Goal: Navigation & Orientation: Find specific page/section

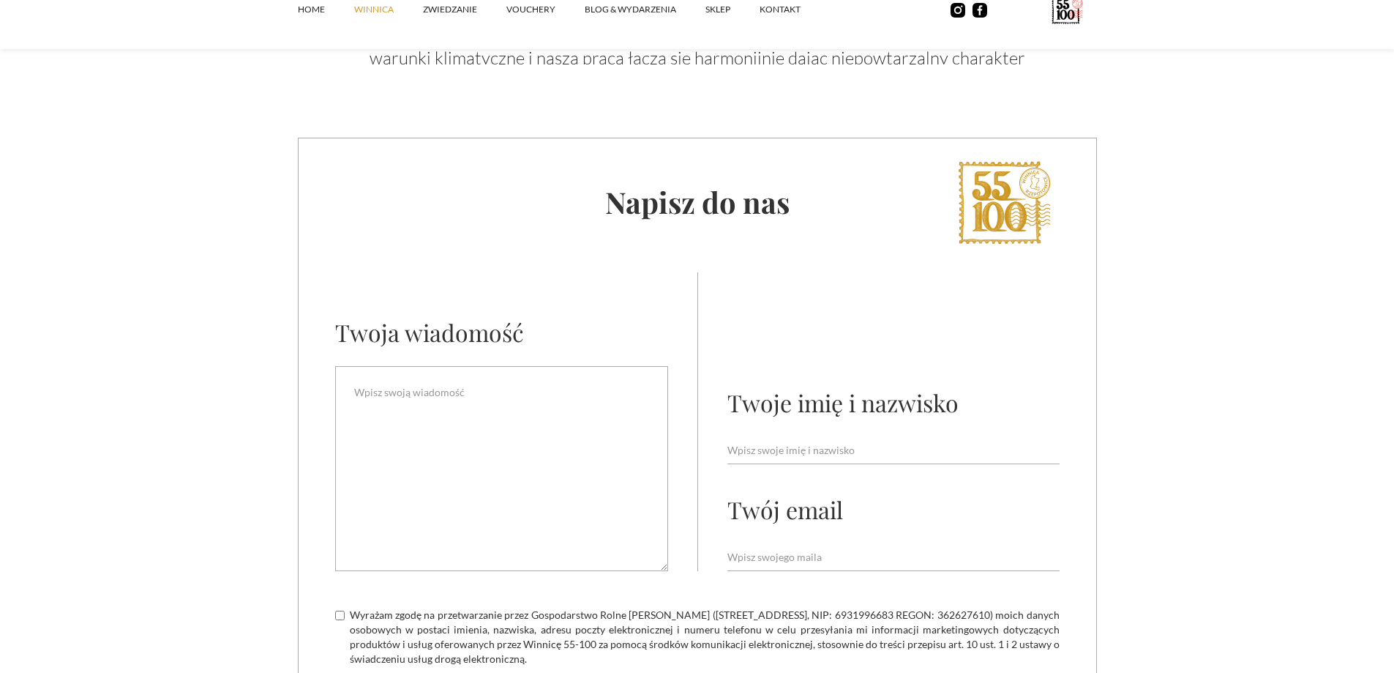
scroll to position [5636, 0]
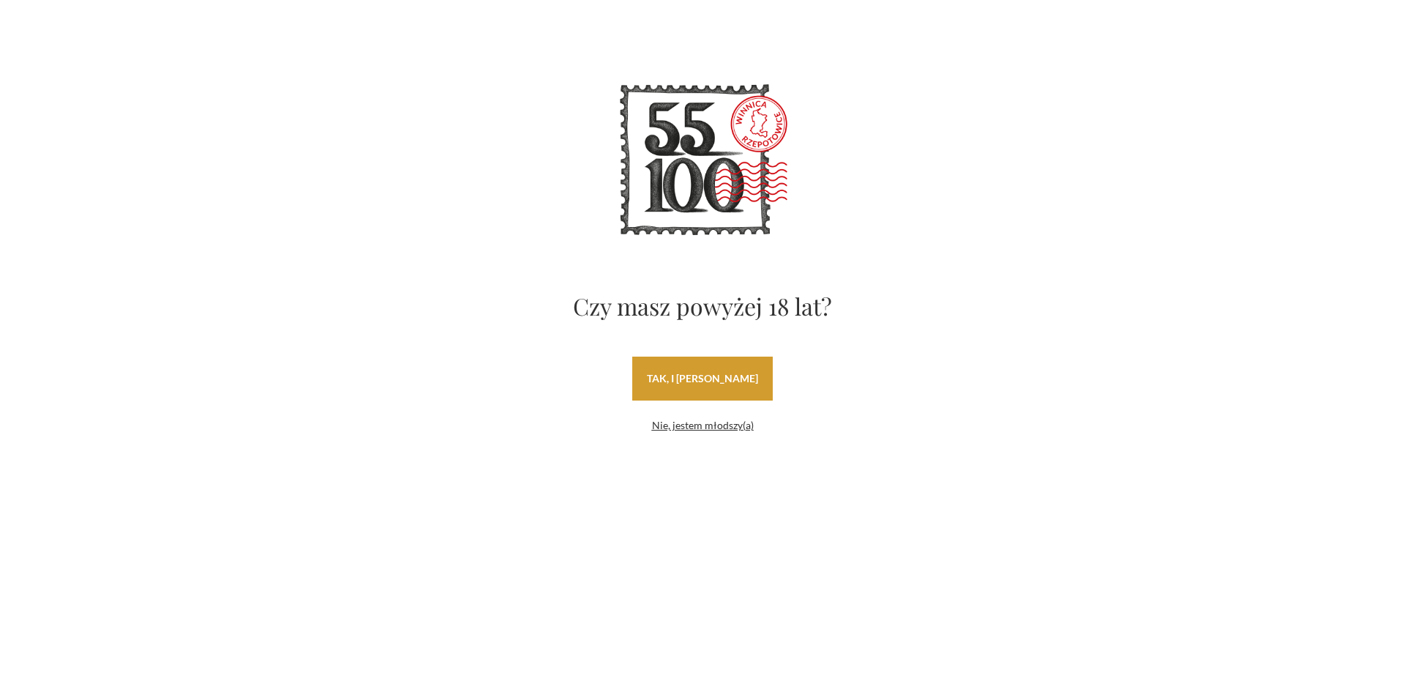
click at [744, 386] on link "tak, i [PERSON_NAME]" at bounding box center [702, 378] width 141 height 44
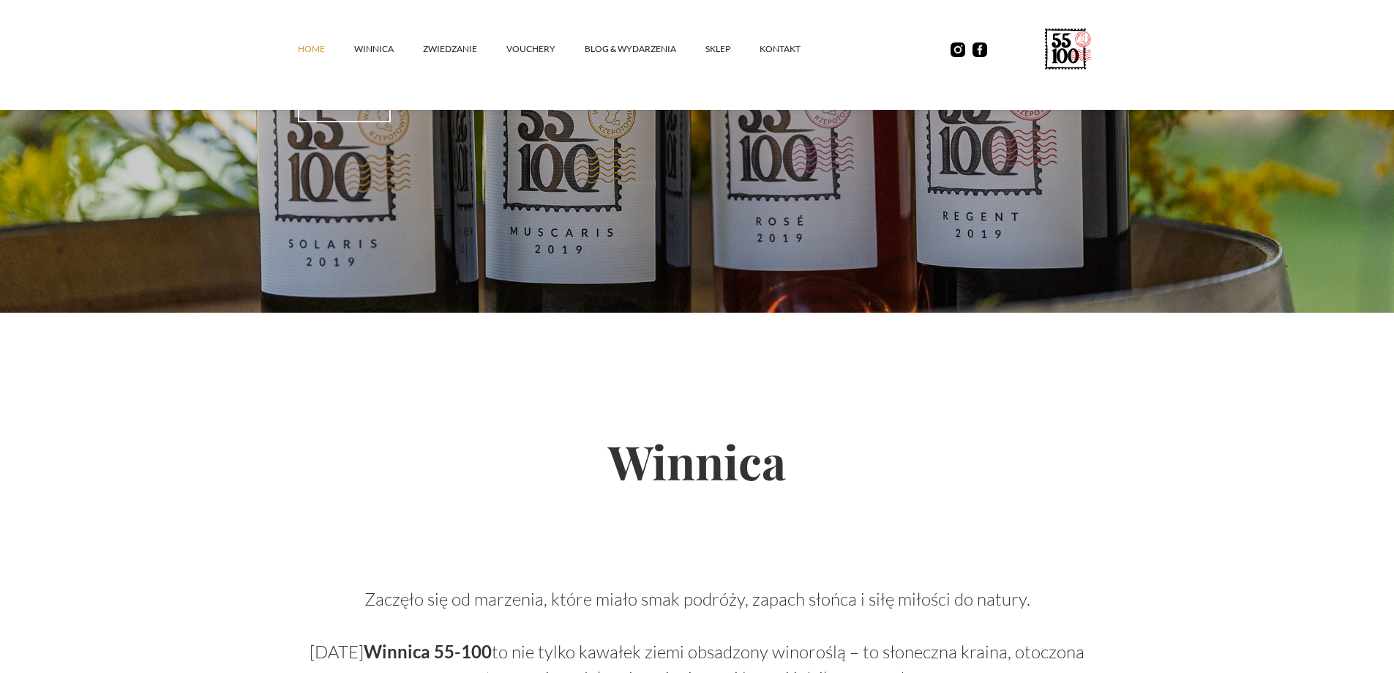
scroll to position [366, 0]
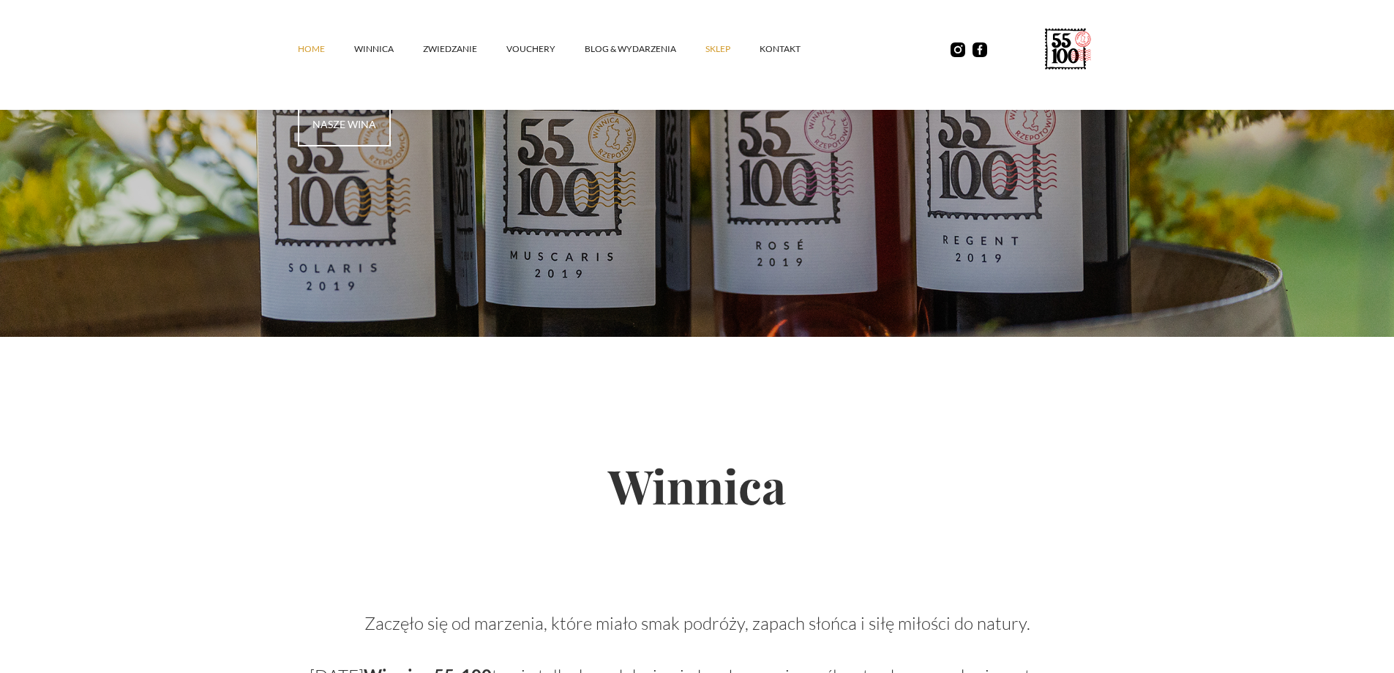
click at [730, 50] on link "SKLEP" at bounding box center [733, 49] width 54 height 44
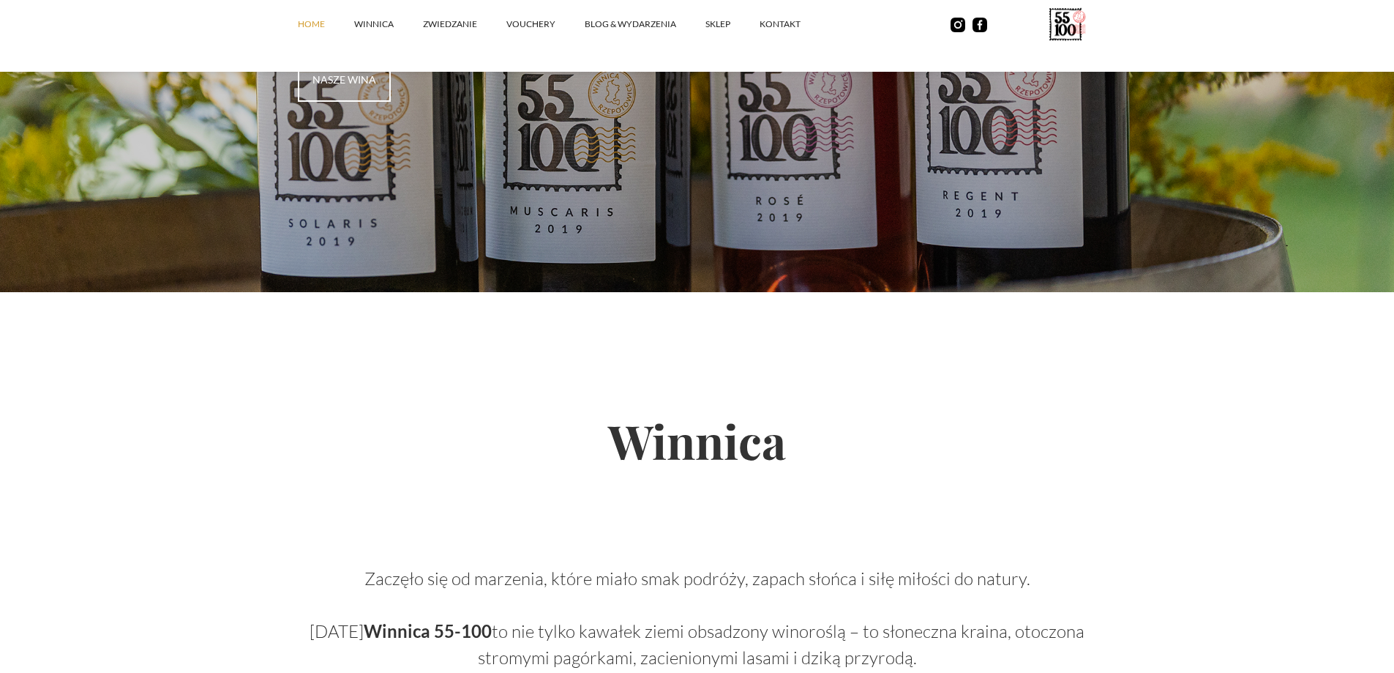
scroll to position [220, 0]
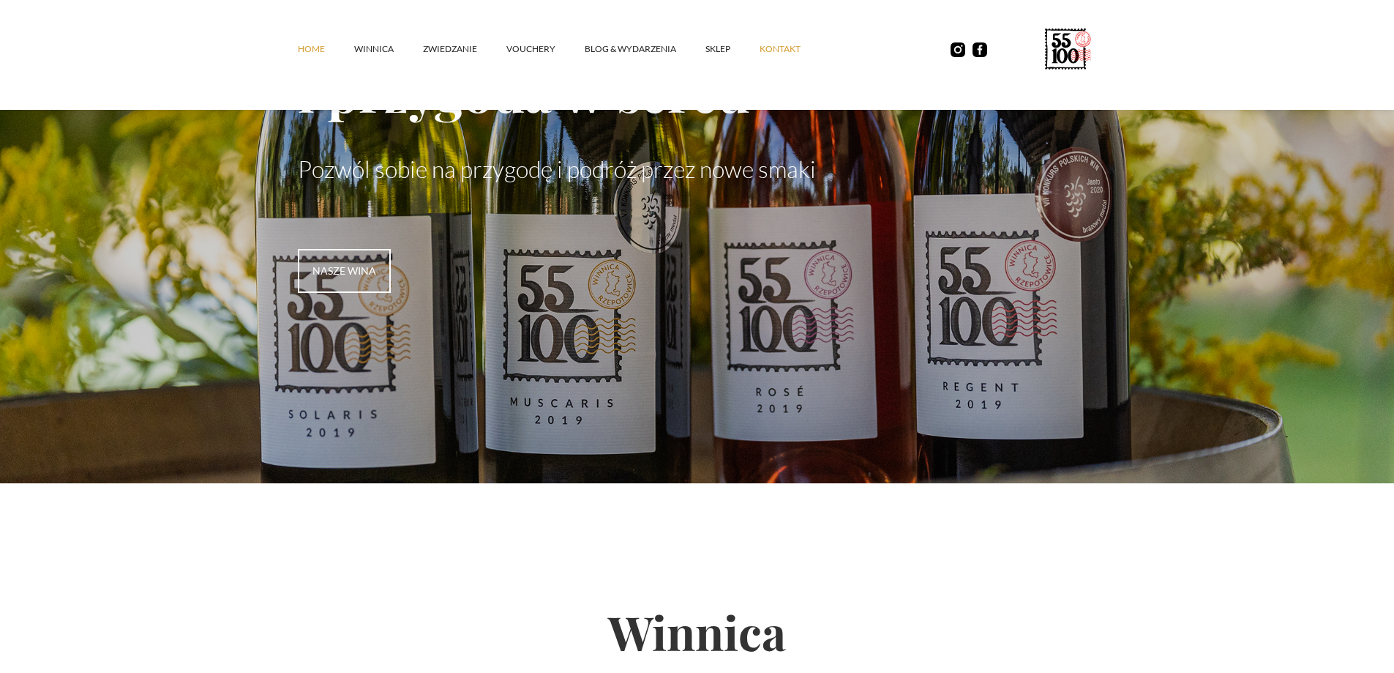
click at [772, 45] on link "kontakt" at bounding box center [795, 49] width 70 height 44
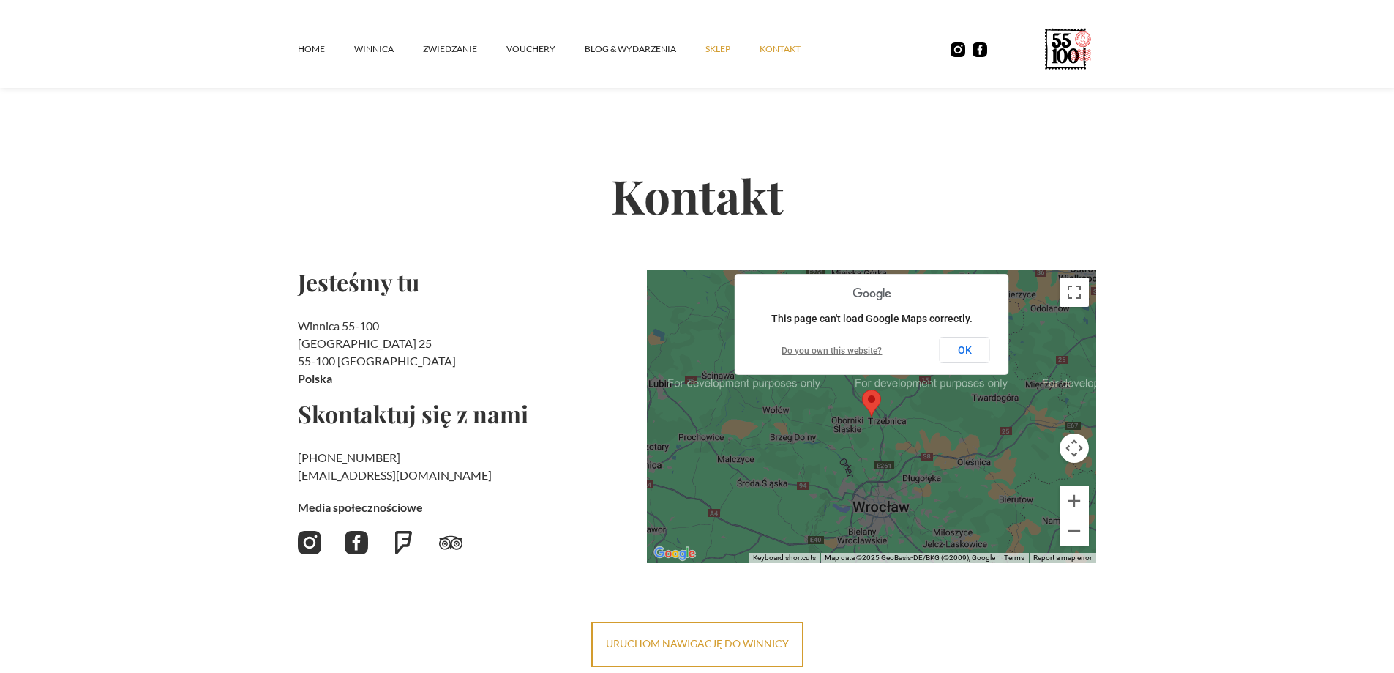
click at [720, 45] on link "SKLEP" at bounding box center [733, 49] width 54 height 44
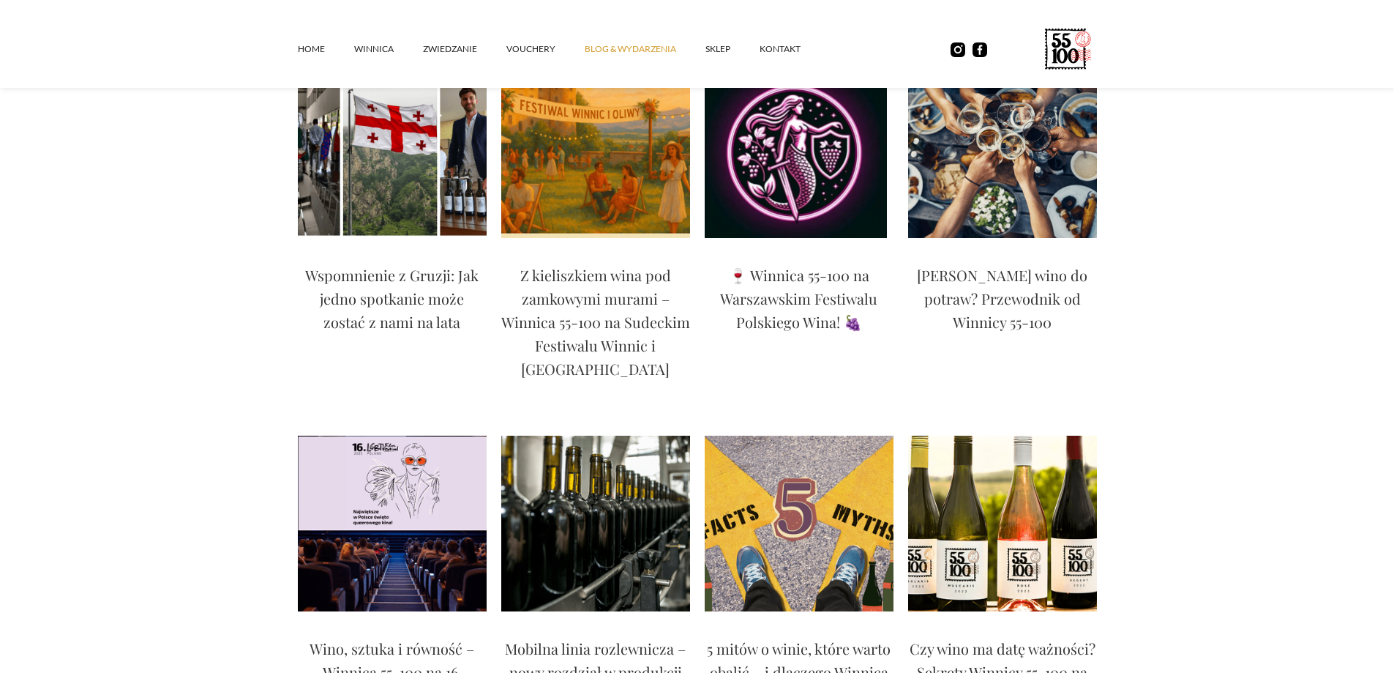
scroll to position [293, 0]
